Goal: Transaction & Acquisition: Purchase product/service

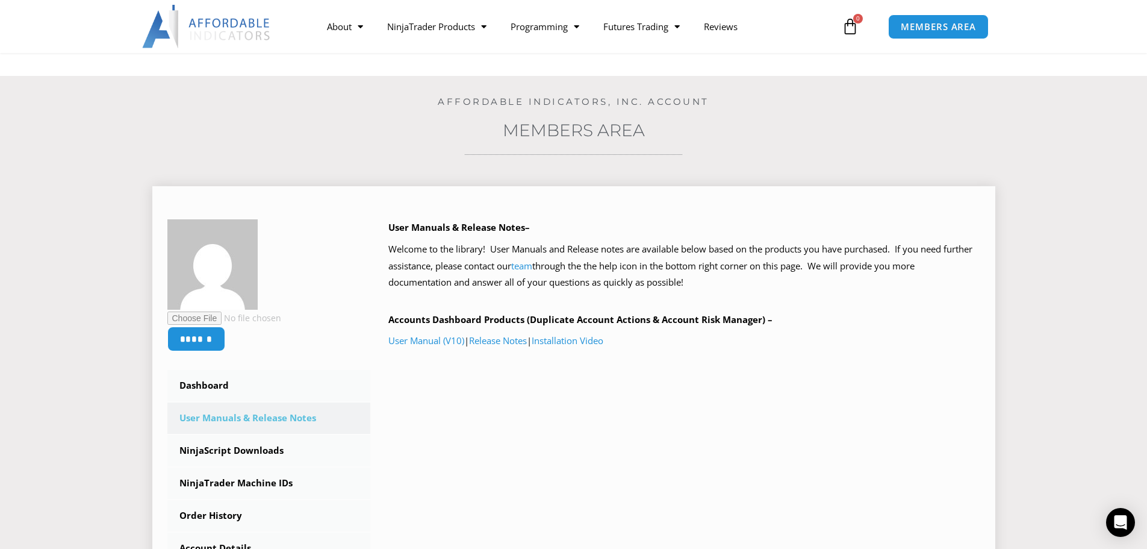
scroll to position [120, 0]
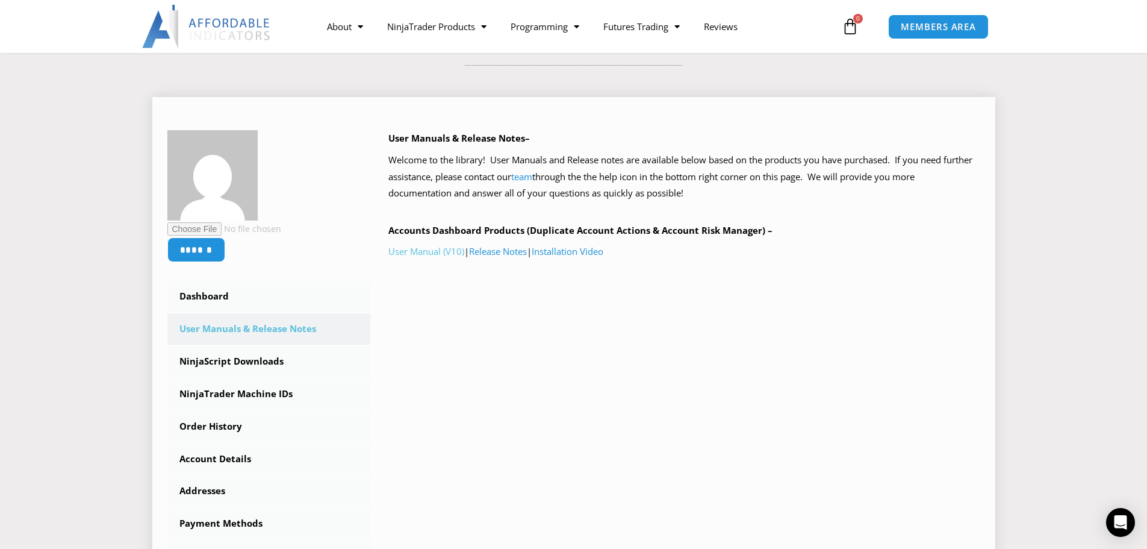
click at [409, 251] on link "User Manual (V10)" at bounding box center [426, 251] width 76 height 12
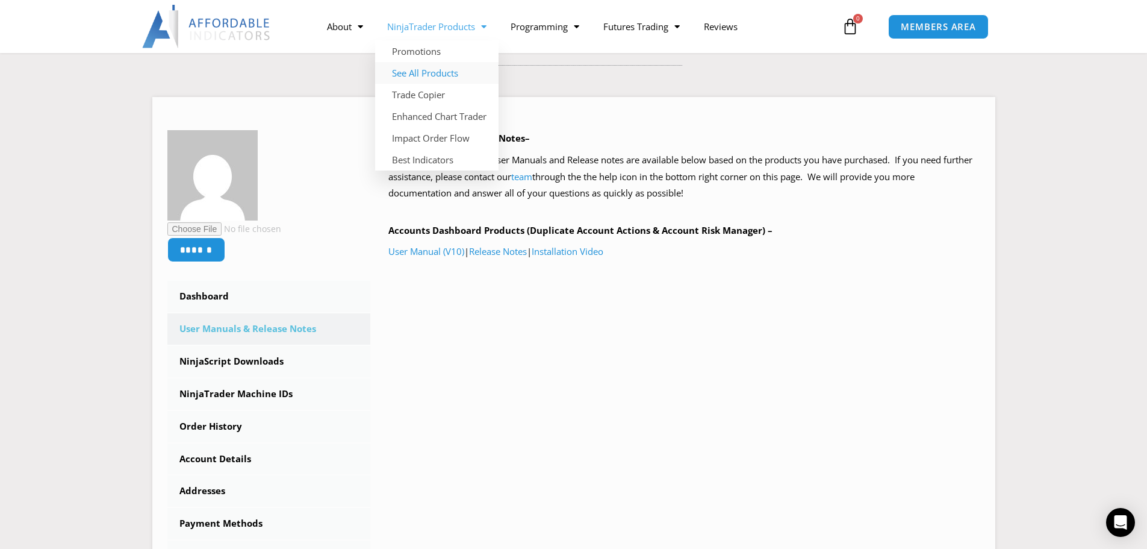
click at [438, 71] on link "See All Products" at bounding box center [436, 73] width 123 height 22
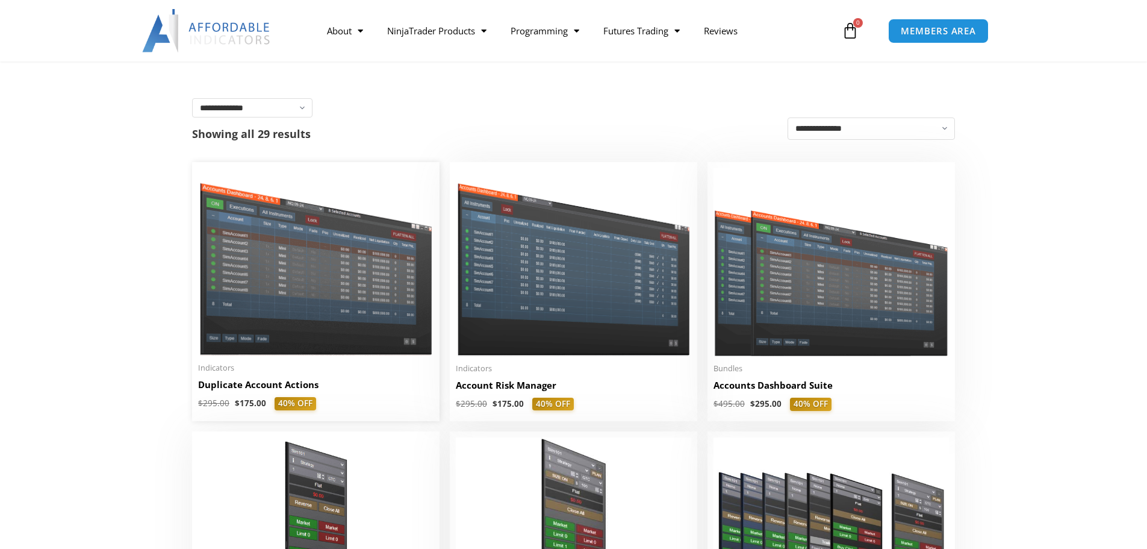
scroll to position [241, 0]
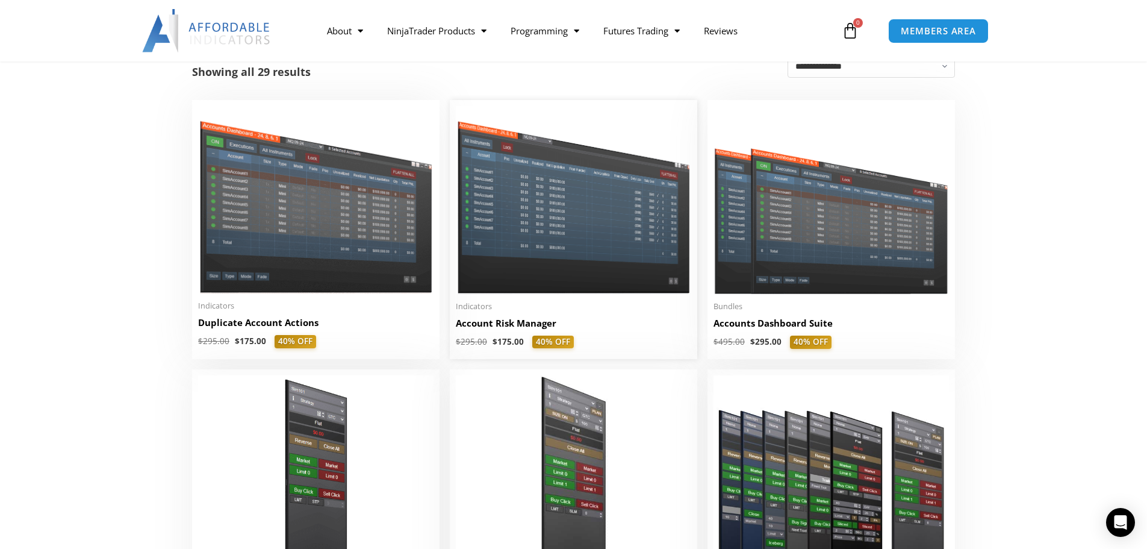
click at [536, 173] on img at bounding box center [573, 199] width 235 height 187
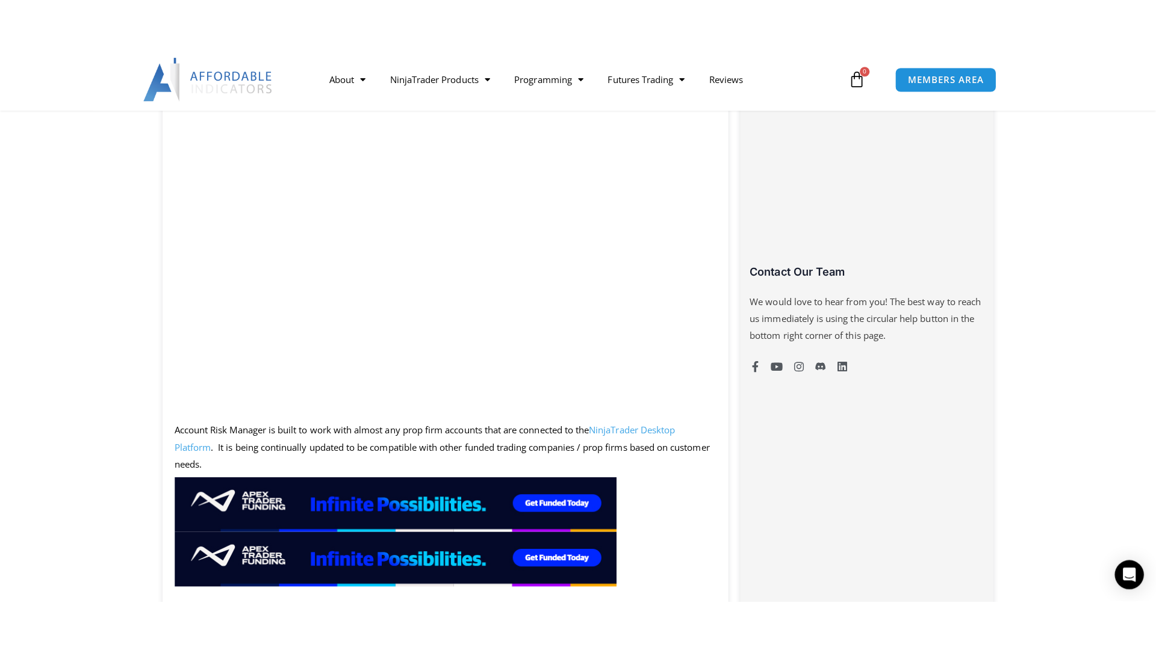
scroll to position [723, 0]
